Goal: Task Accomplishment & Management: Manage account settings

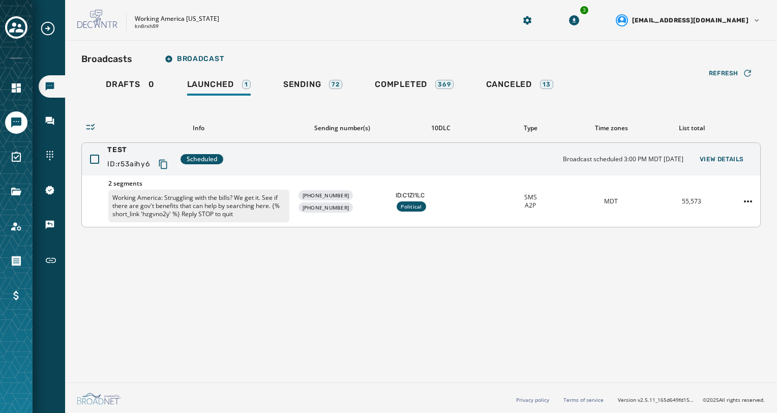
click at [757, 203] on div at bounding box center [748, 201] width 24 height 16
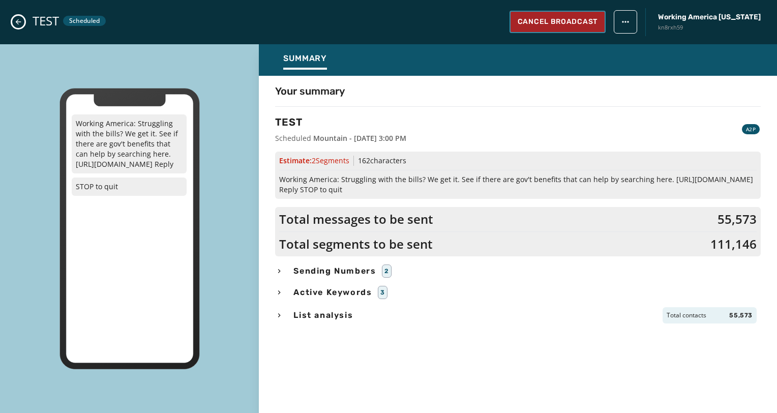
click at [593, 26] on span "Cancel Broadcast" at bounding box center [558, 22] width 80 height 10
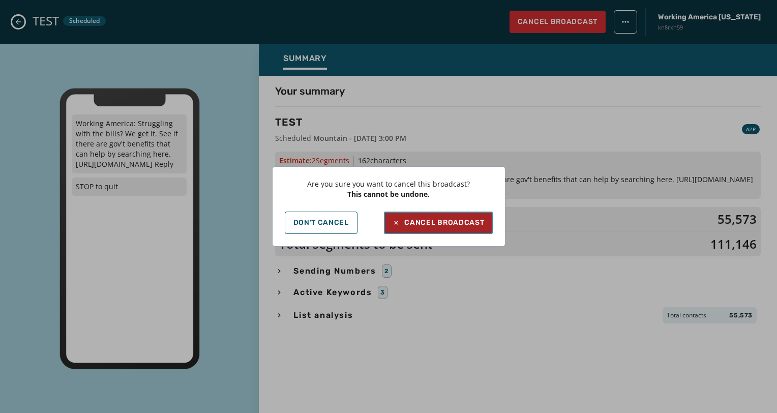
click at [465, 226] on div "Cancel Broadcast" at bounding box center [438, 223] width 92 height 10
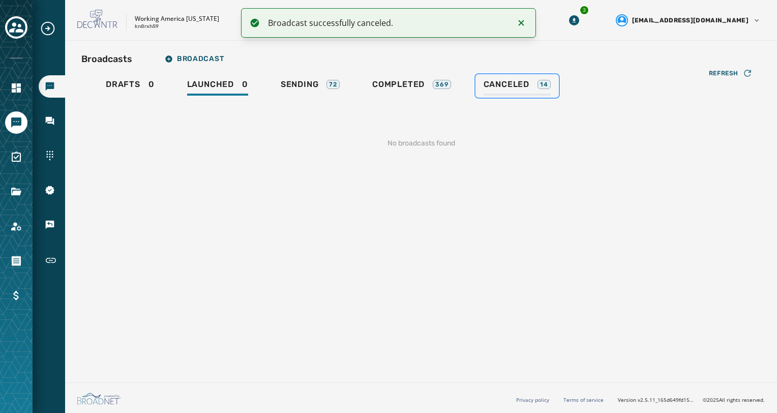
click at [515, 87] on span "Canceled" at bounding box center [507, 84] width 46 height 10
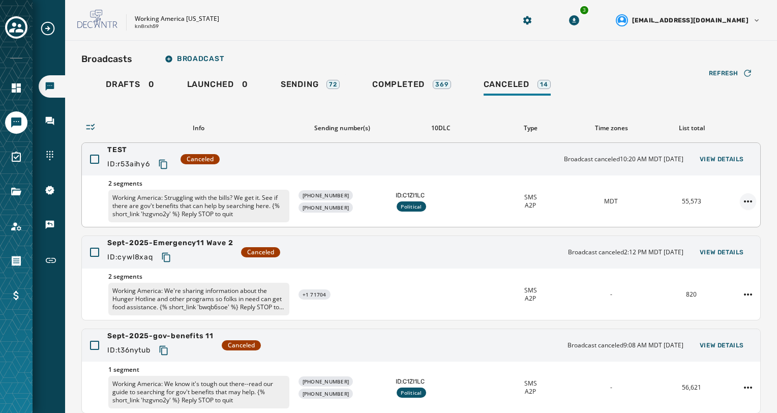
click at [743, 199] on html "Broadcasts Inbox Sending Numbers 10DLC Registration Keywords & Responders Short…" at bounding box center [388, 206] width 777 height 413
click at [735, 230] on div "Delete broadcast" at bounding box center [712, 233] width 74 height 16
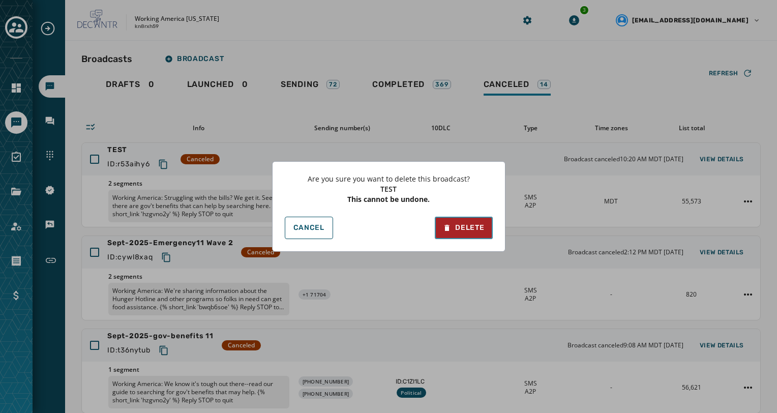
click at [469, 236] on button "Delete" at bounding box center [463, 228] width 57 height 22
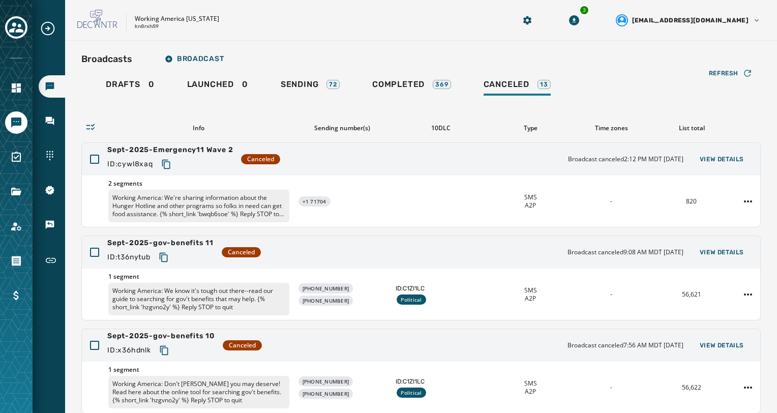
click at [112, 60] on h2 "Broadcasts" at bounding box center [106, 59] width 51 height 14
click at [227, 88] on span "Launched" at bounding box center [210, 84] width 47 height 10
